Goal: Find specific page/section: Find specific page/section

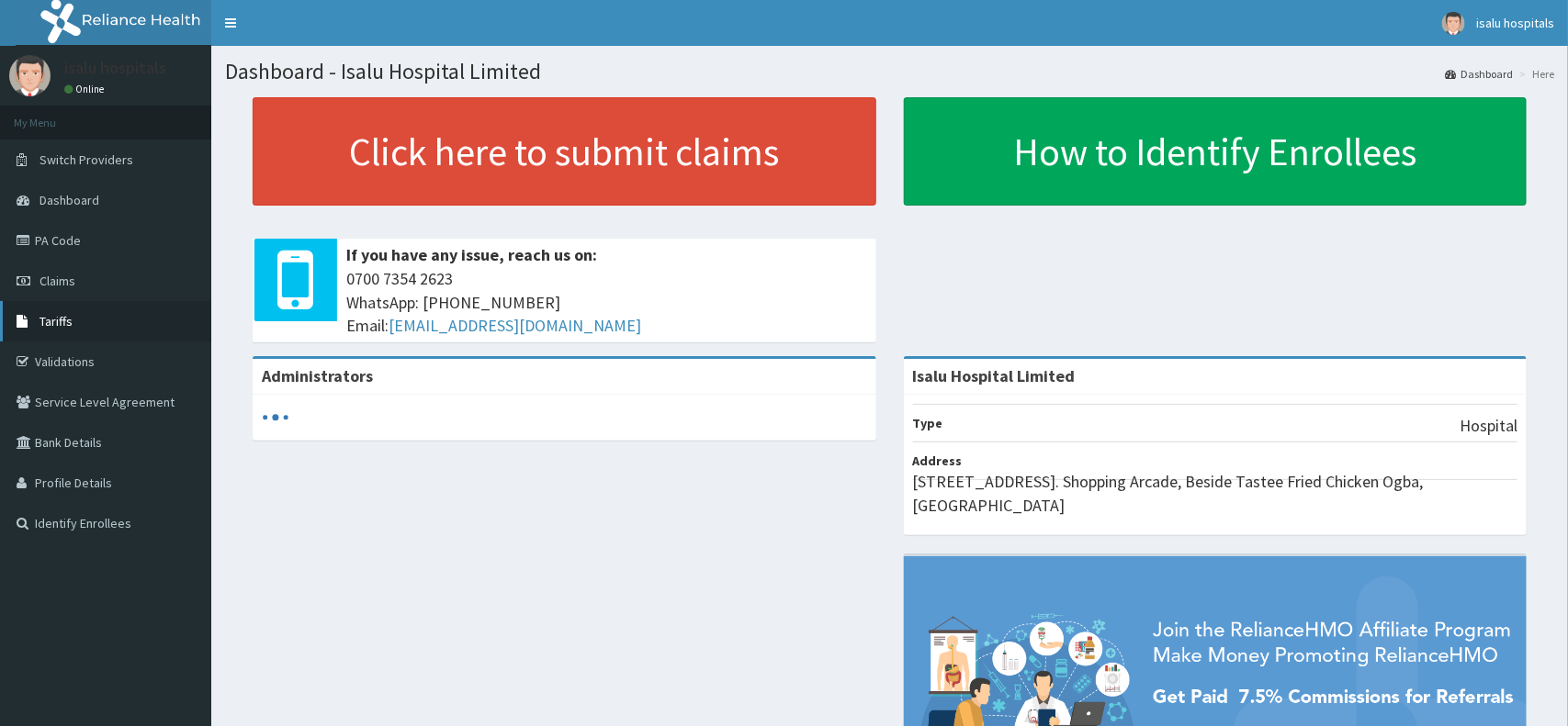
click at [52, 323] on span "Tariffs" at bounding box center [56, 321] width 34 height 17
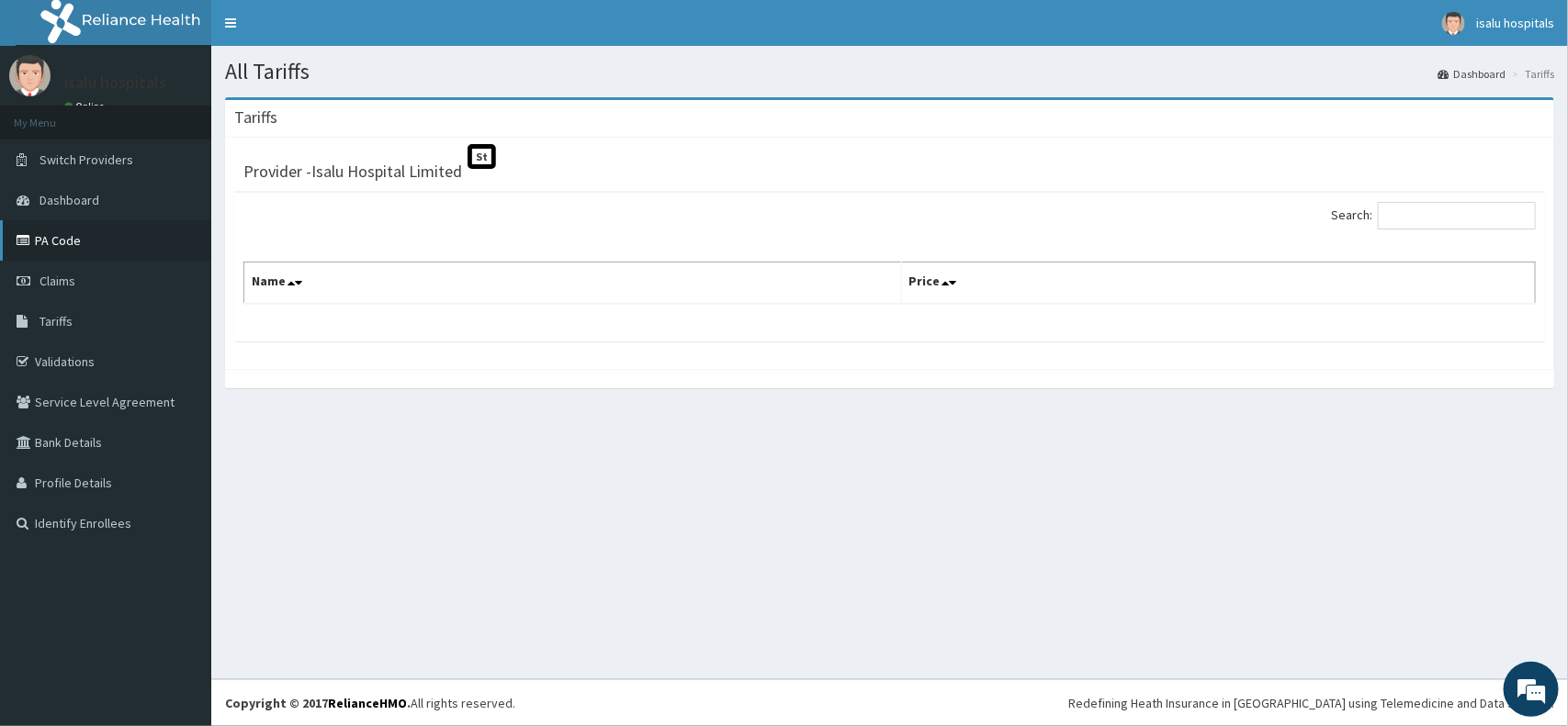
click at [58, 245] on link "PA Code" at bounding box center [105, 240] width 211 height 40
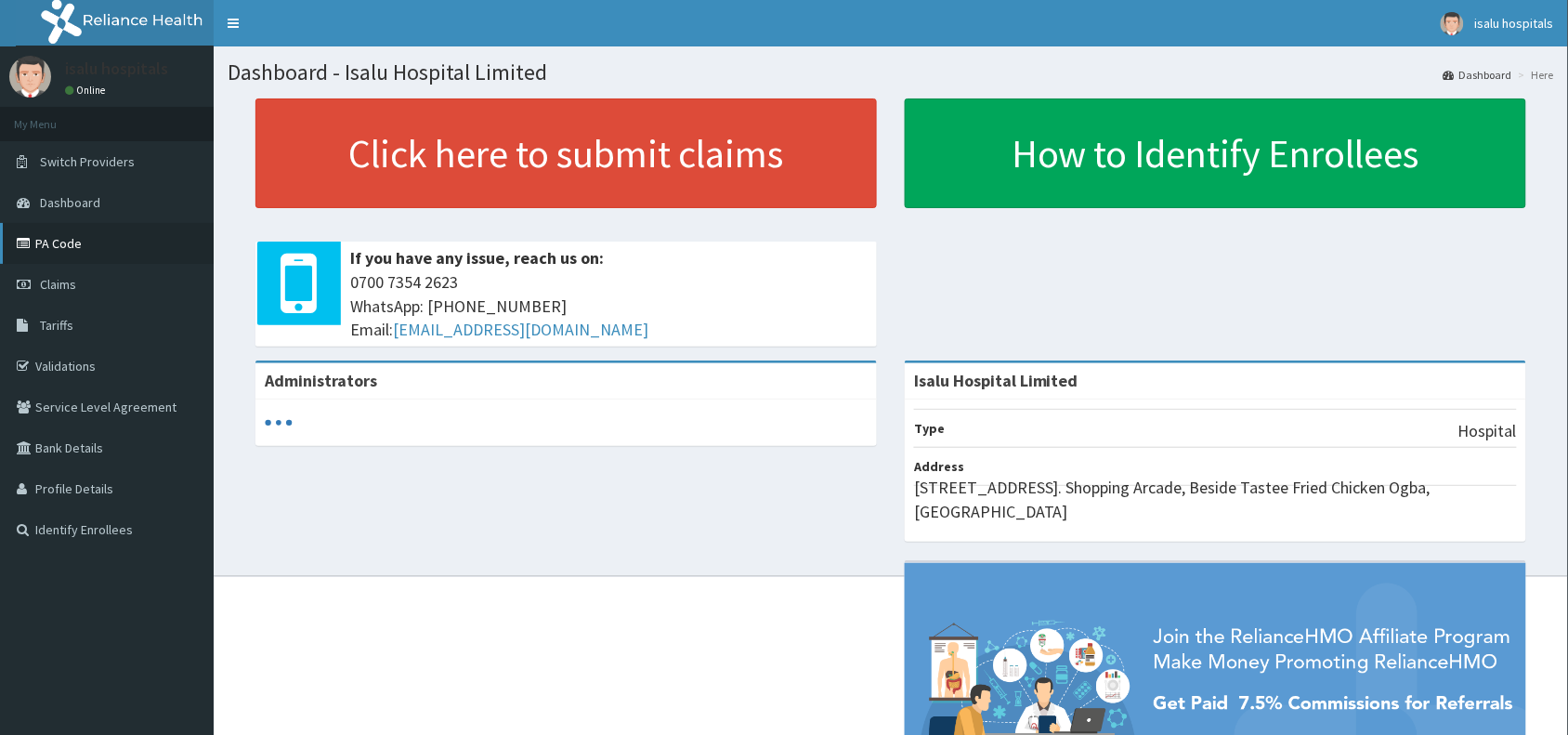
click at [101, 248] on link "PA Code" at bounding box center [107, 243] width 213 height 41
